Goal: Find specific page/section: Find specific page/section

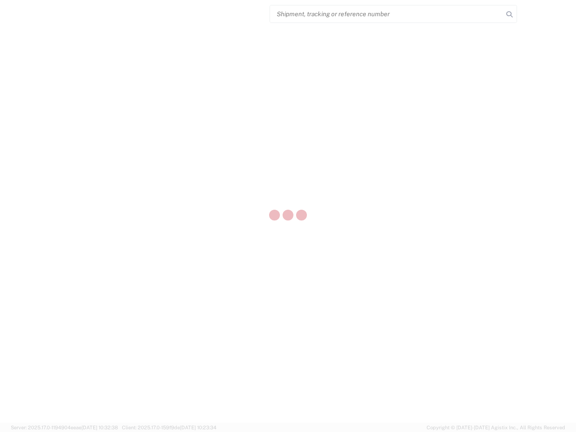
select select "US"
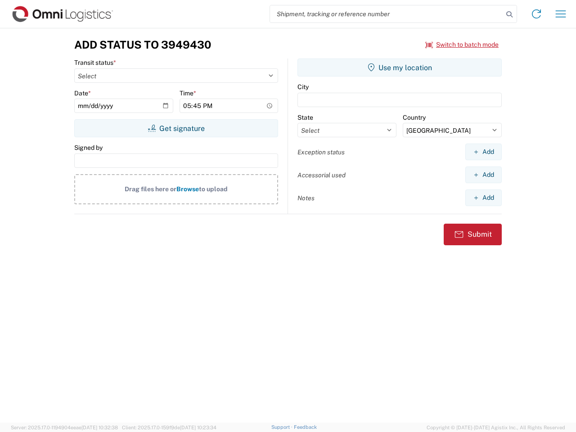
click at [386, 14] on input "search" at bounding box center [386, 13] width 233 height 17
click at [509, 14] on icon at bounding box center [509, 14] width 13 height 13
click at [536, 14] on icon at bounding box center [536, 14] width 14 height 14
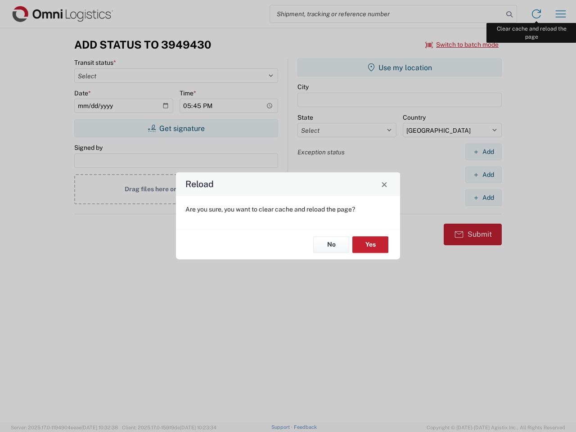
click at [561, 14] on div "Reload Are you sure, you want to clear cache and reload the page? No Yes" at bounding box center [288, 216] width 576 height 432
click at [462, 45] on div "Reload Are you sure, you want to clear cache and reload the page? No Yes" at bounding box center [288, 216] width 576 height 432
click at [176, 128] on div "Reload Are you sure, you want to clear cache and reload the page? No Yes" at bounding box center [288, 216] width 576 height 432
click at [400, 67] on div "Reload Are you sure, you want to clear cache and reload the page? No Yes" at bounding box center [288, 216] width 576 height 432
click at [483, 152] on div "Reload Are you sure, you want to clear cache and reload the page? No Yes" at bounding box center [288, 216] width 576 height 432
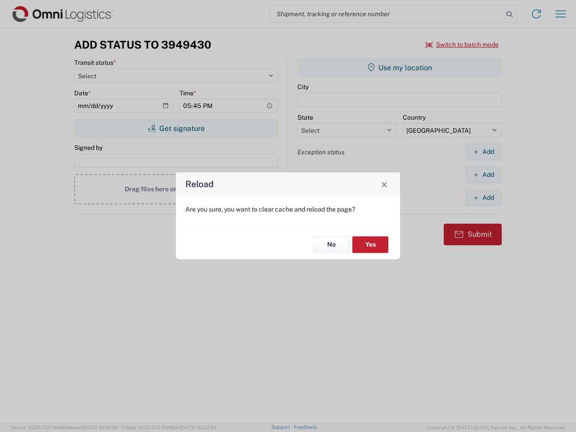
click at [483, 175] on div "Reload Are you sure, you want to clear cache and reload the page? No Yes" at bounding box center [288, 216] width 576 height 432
click at [483, 198] on div "Reload Are you sure, you want to clear cache and reload the page? No Yes" at bounding box center [288, 216] width 576 height 432
